Goal: Navigation & Orientation: Understand site structure

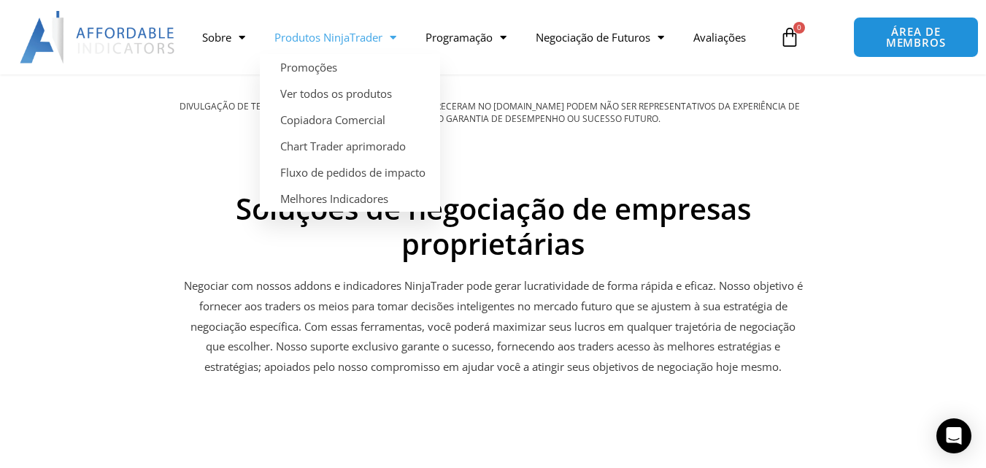
scroll to position [1605, 0]
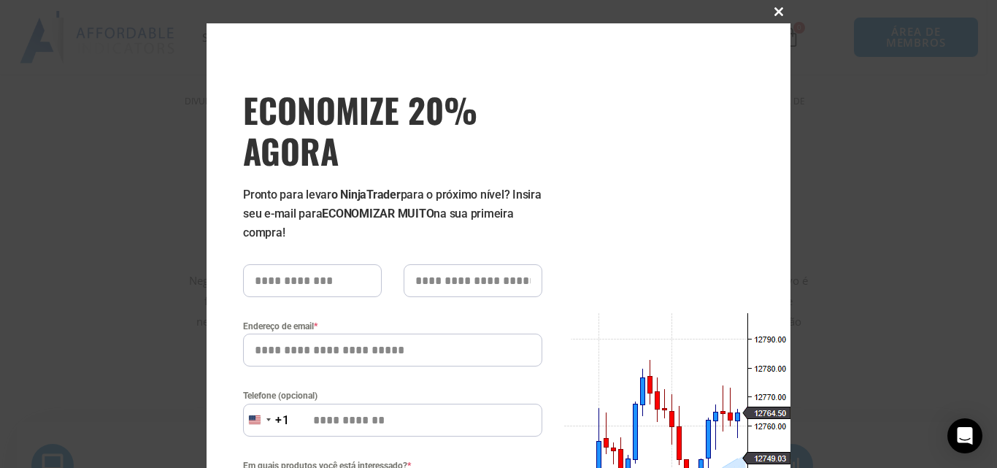
click at [780, 9] on span at bounding box center [778, 11] width 23 height 9
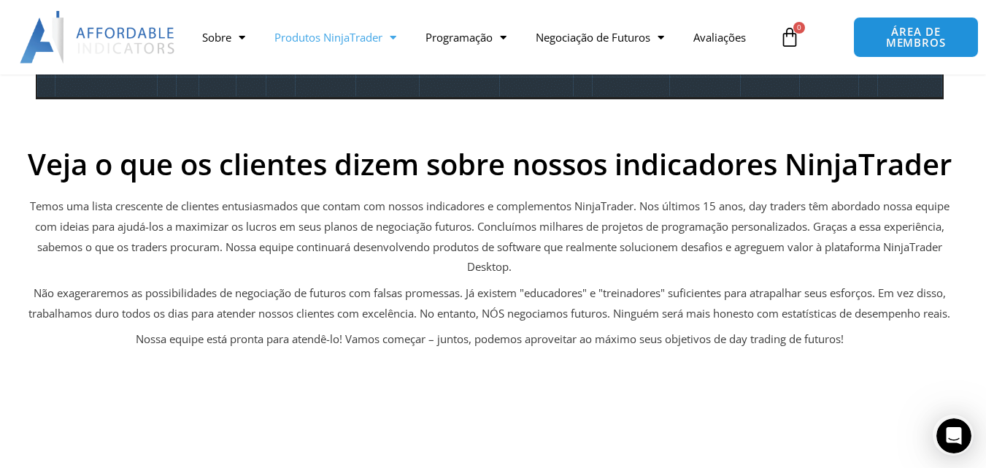
scroll to position [0, 0]
